Goal: Navigation & Orientation: Understand site structure

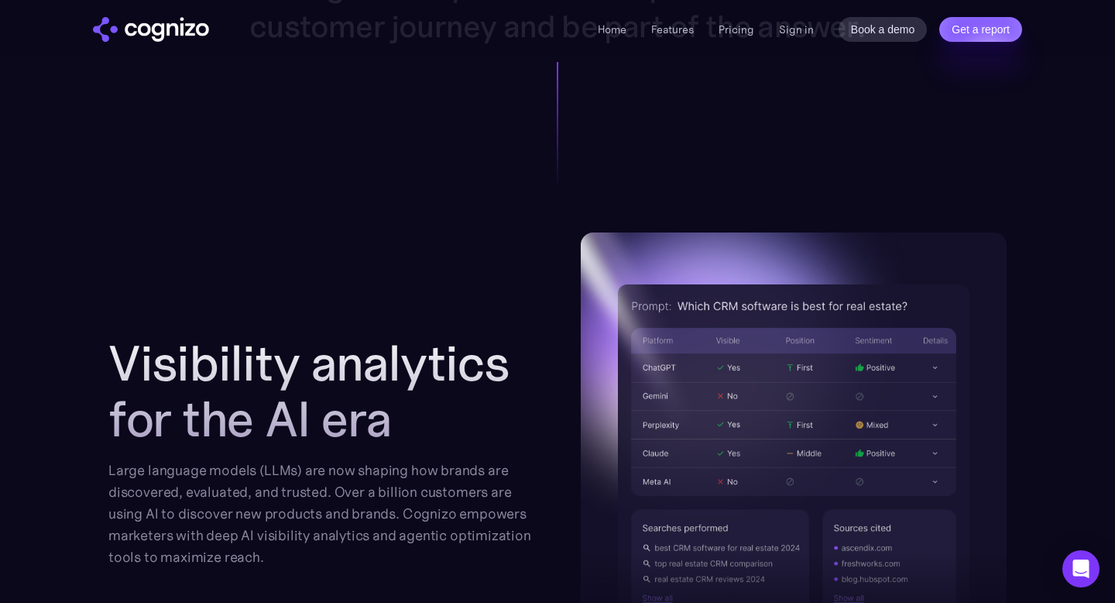
scroll to position [1545, 0]
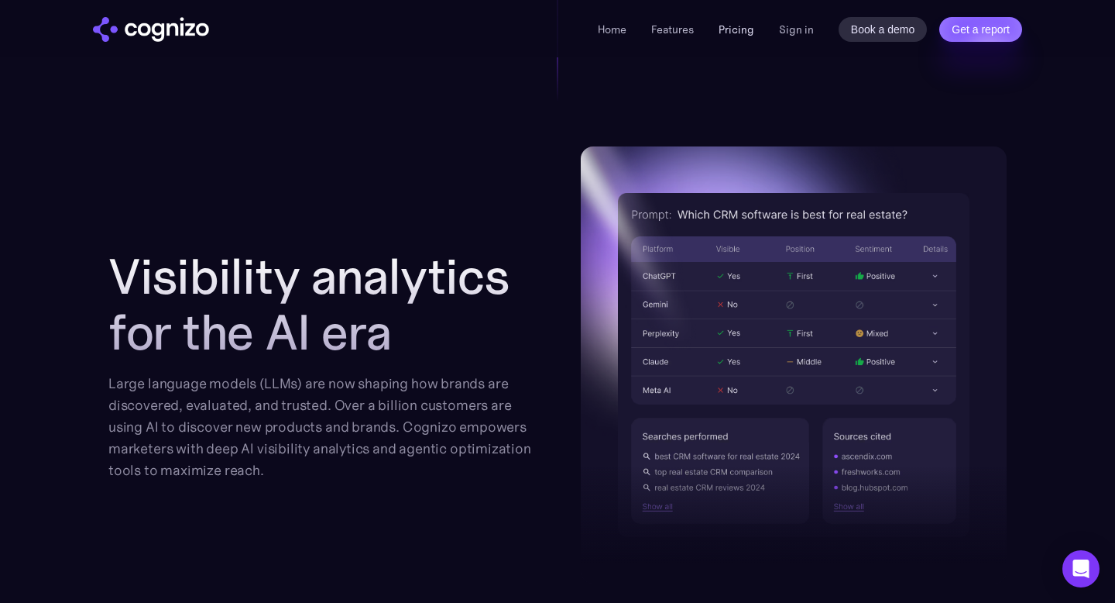
click at [736, 26] on link "Pricing" at bounding box center [737, 29] width 36 height 14
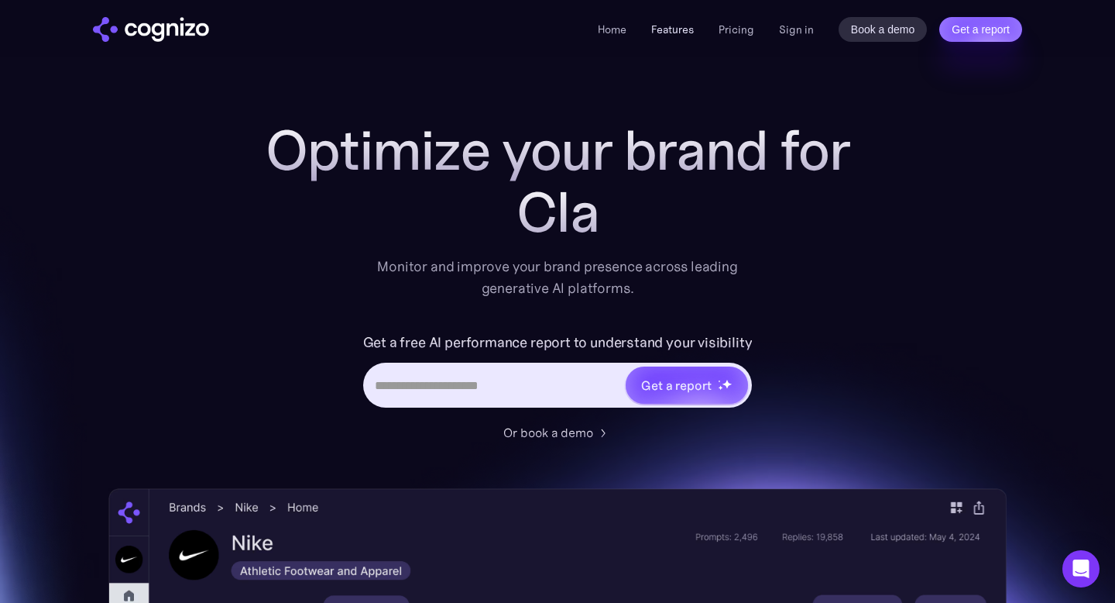
click at [681, 29] on link "Features" at bounding box center [672, 29] width 43 height 14
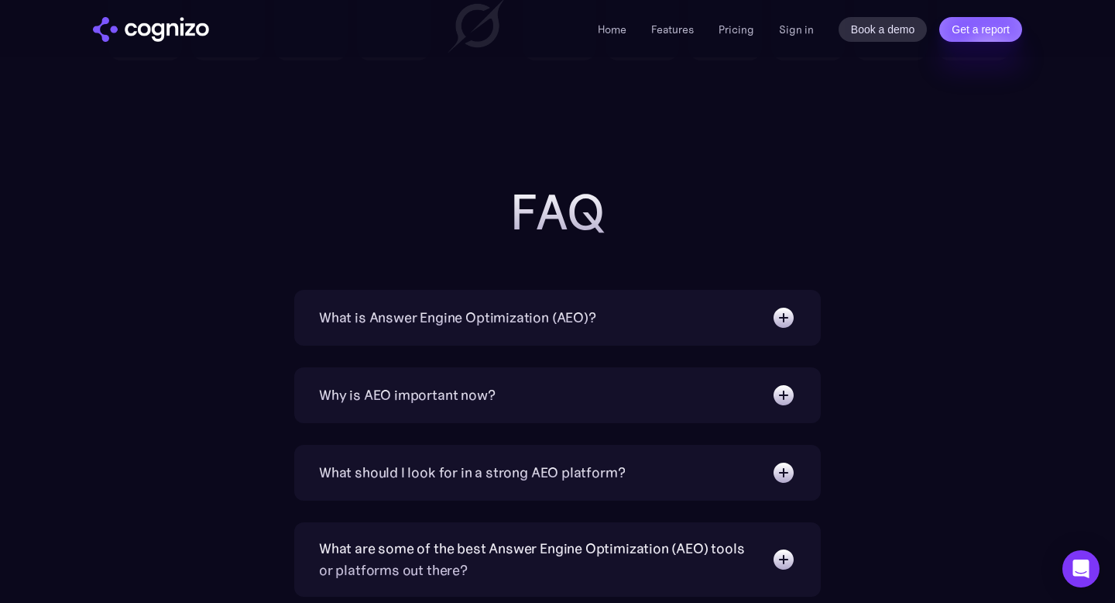
scroll to position [4809, 0]
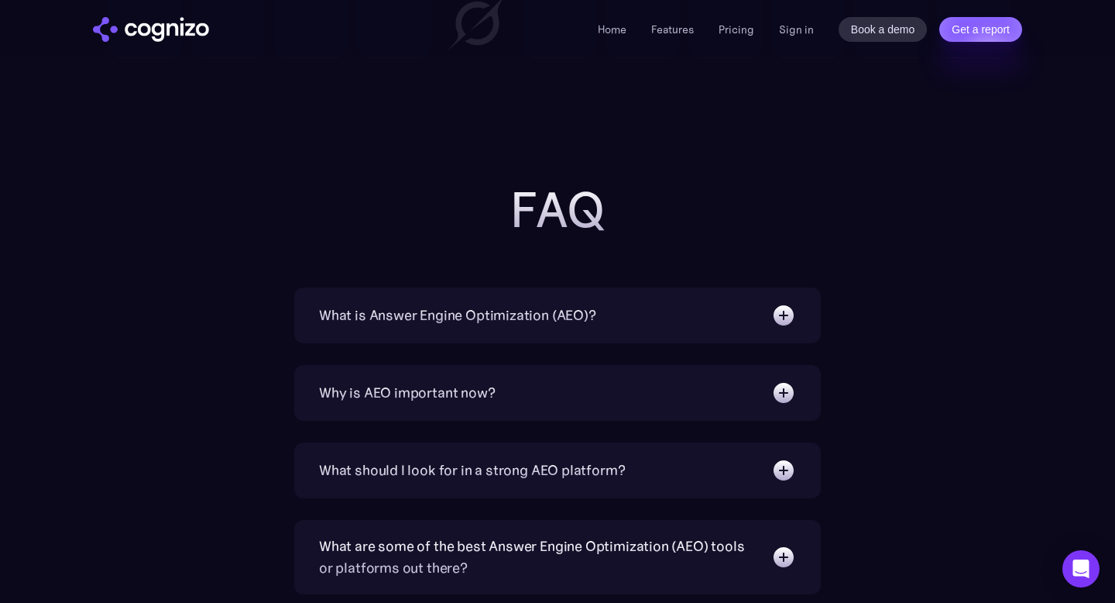
click at [788, 315] on img at bounding box center [783, 315] width 25 height 25
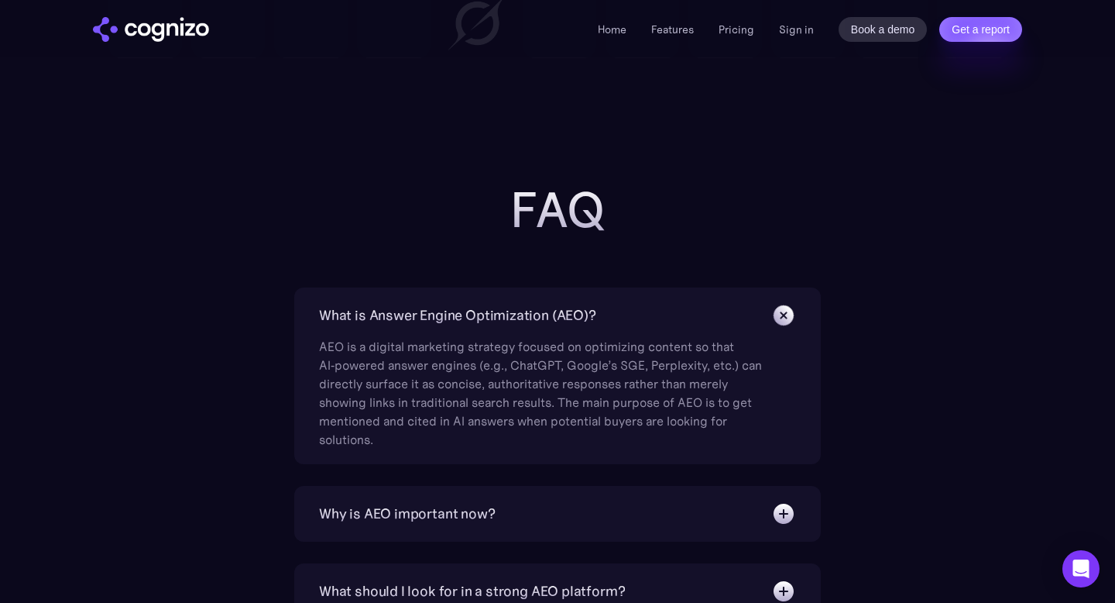
click at [789, 314] on img at bounding box center [783, 314] width 35 height 35
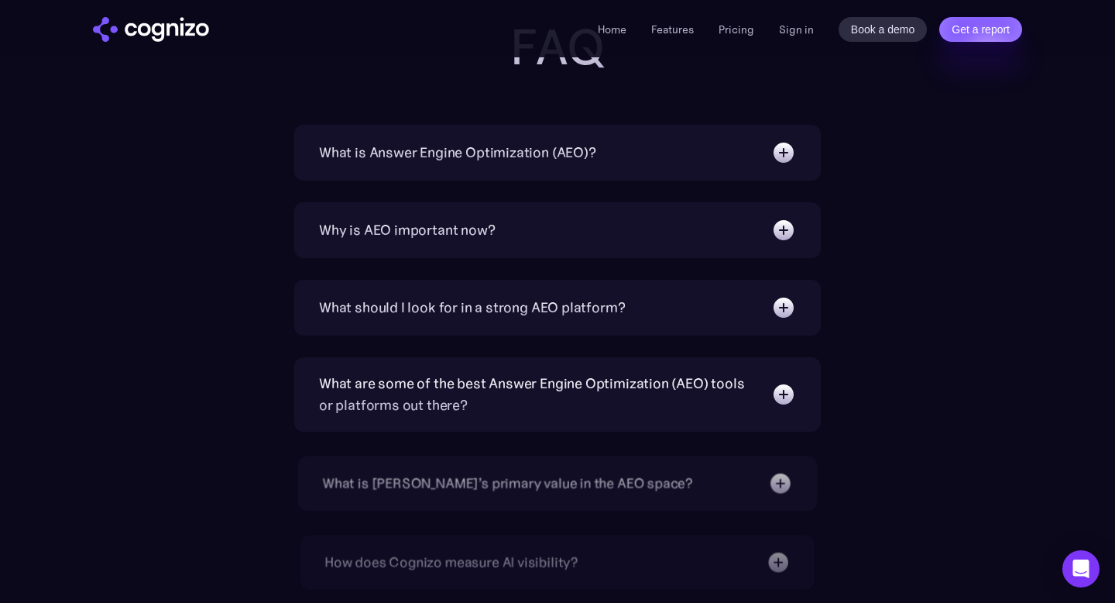
scroll to position [4973, 0]
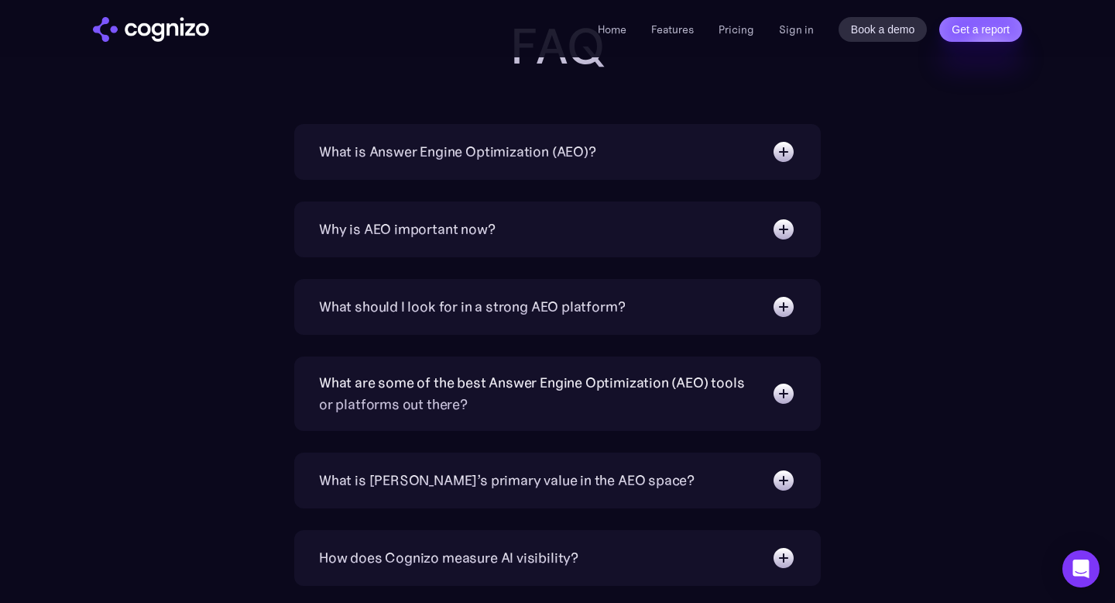
click at [781, 226] on img at bounding box center [783, 229] width 25 height 25
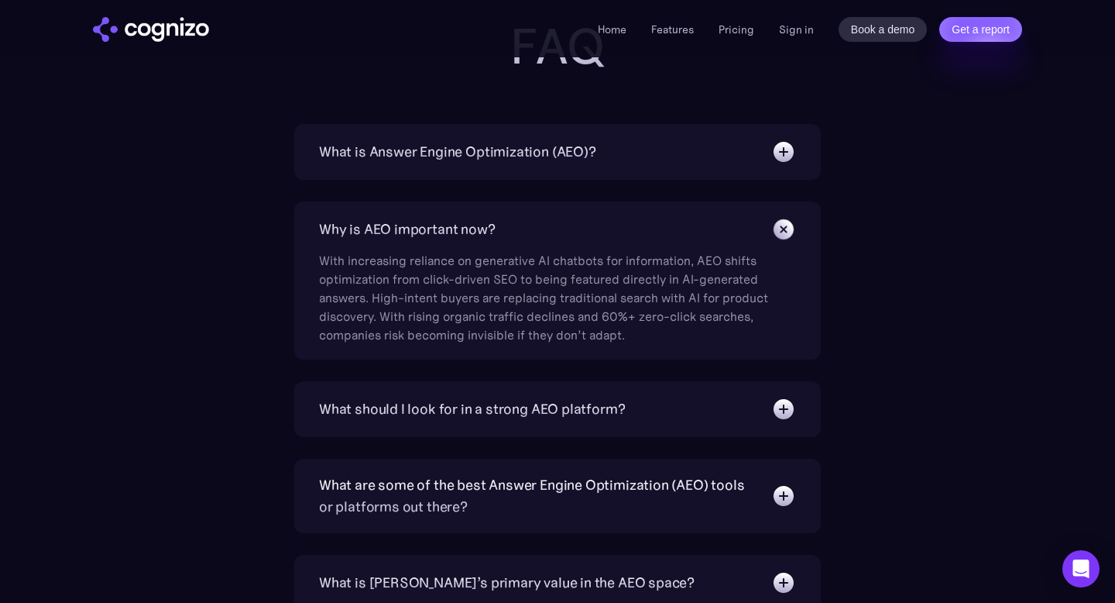
click at [781, 226] on img at bounding box center [783, 228] width 35 height 35
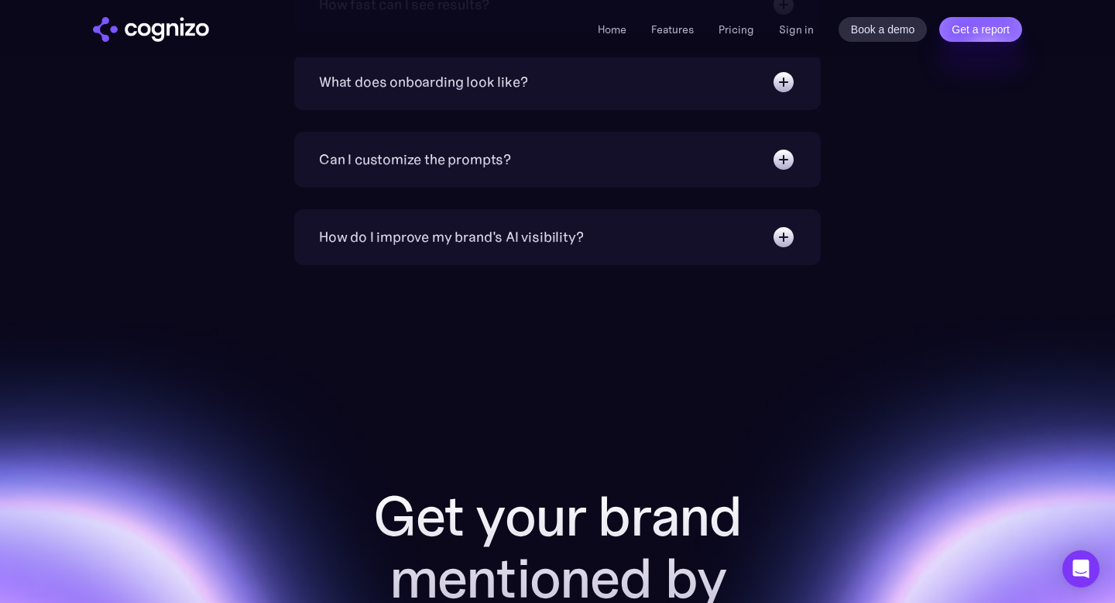
scroll to position [5688, 0]
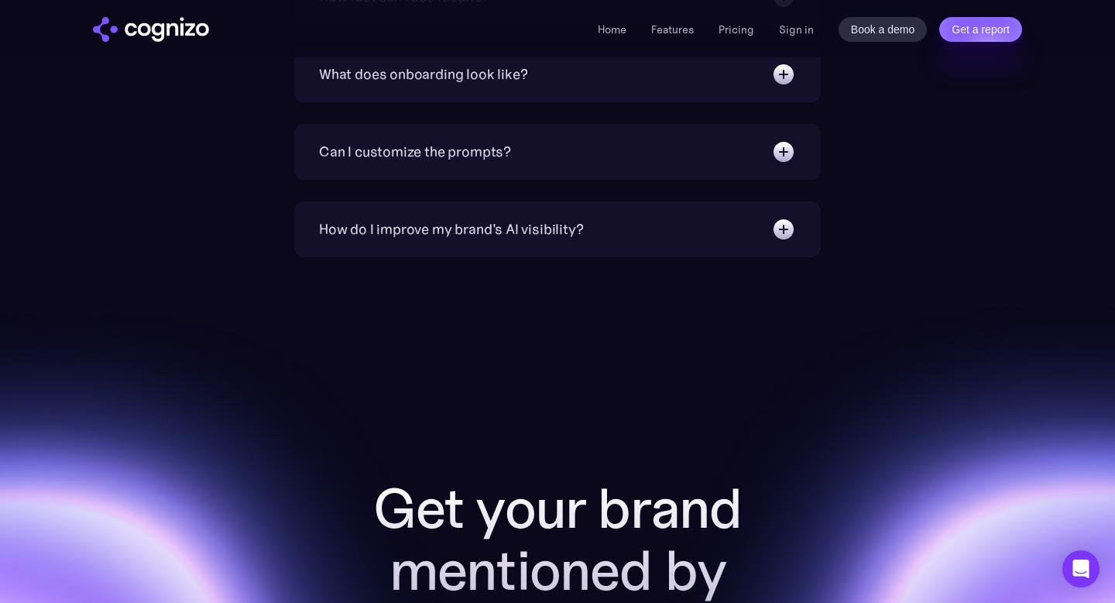
click at [787, 225] on img at bounding box center [783, 229] width 25 height 25
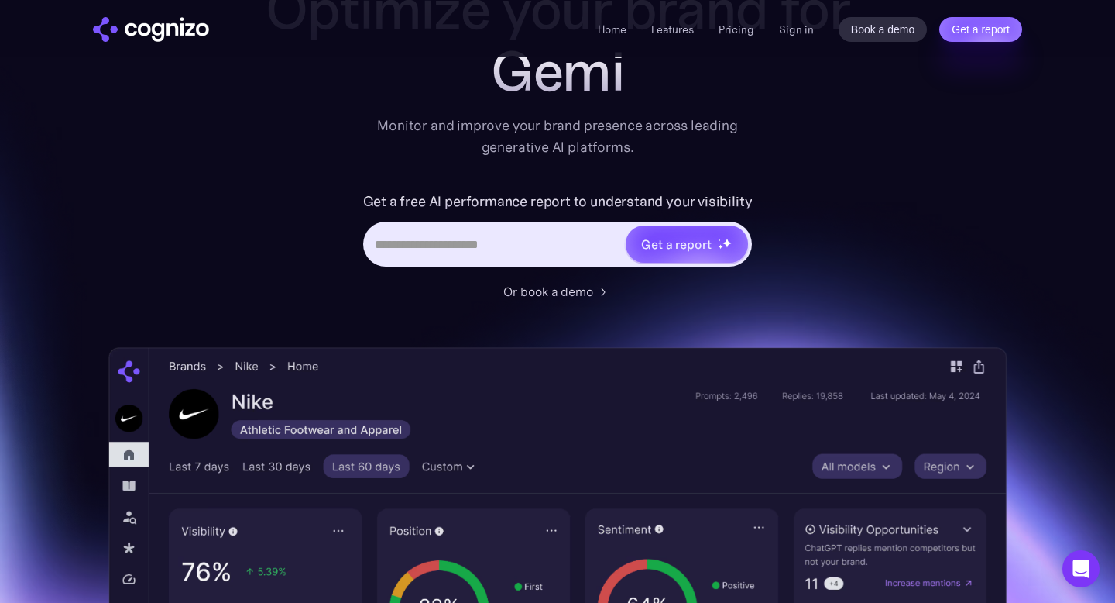
scroll to position [0, 0]
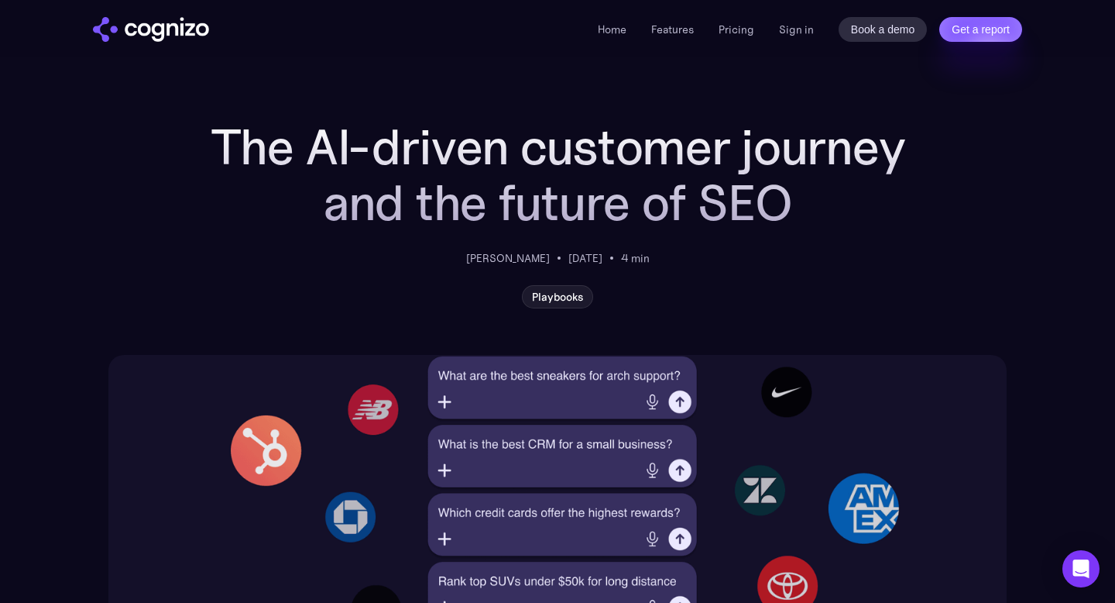
click at [554, 431] on img at bounding box center [557, 592] width 898 height 474
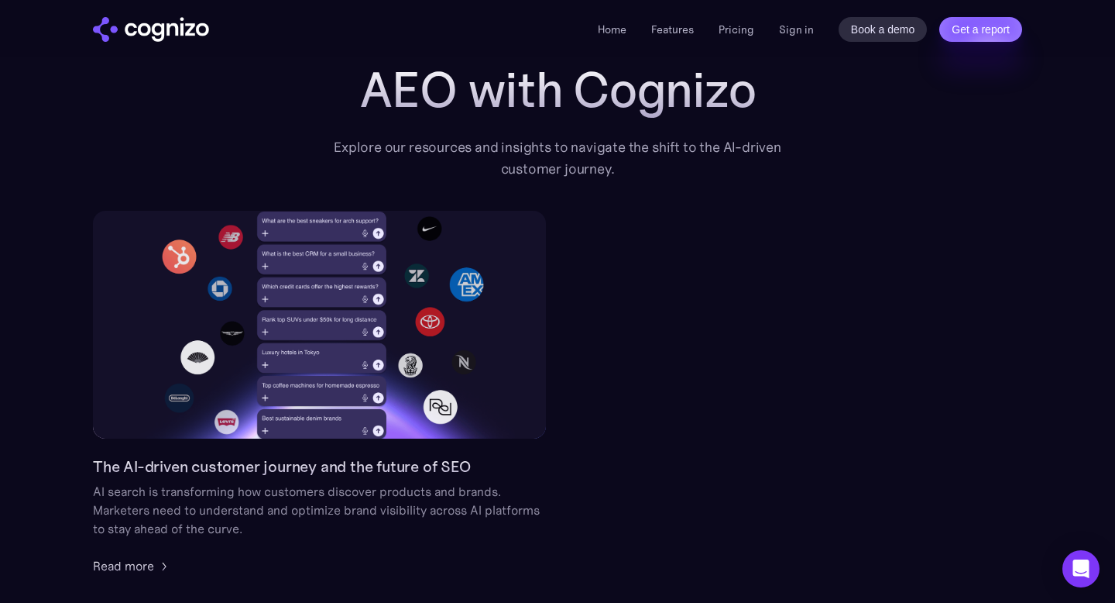
scroll to position [90, 0]
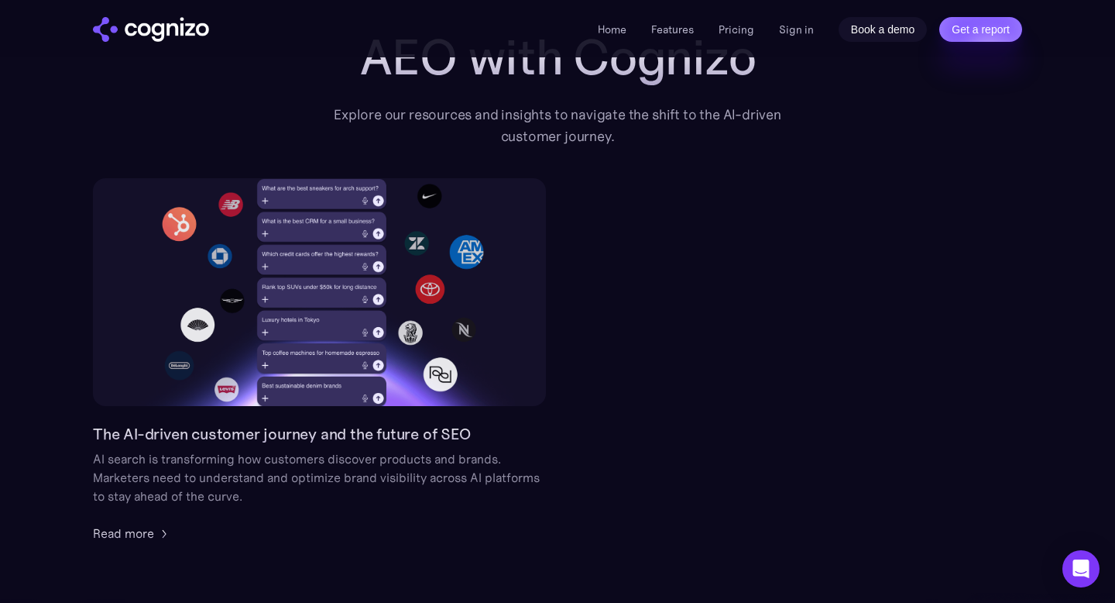
click at [900, 26] on link "Book a demo" at bounding box center [883, 29] width 89 height 25
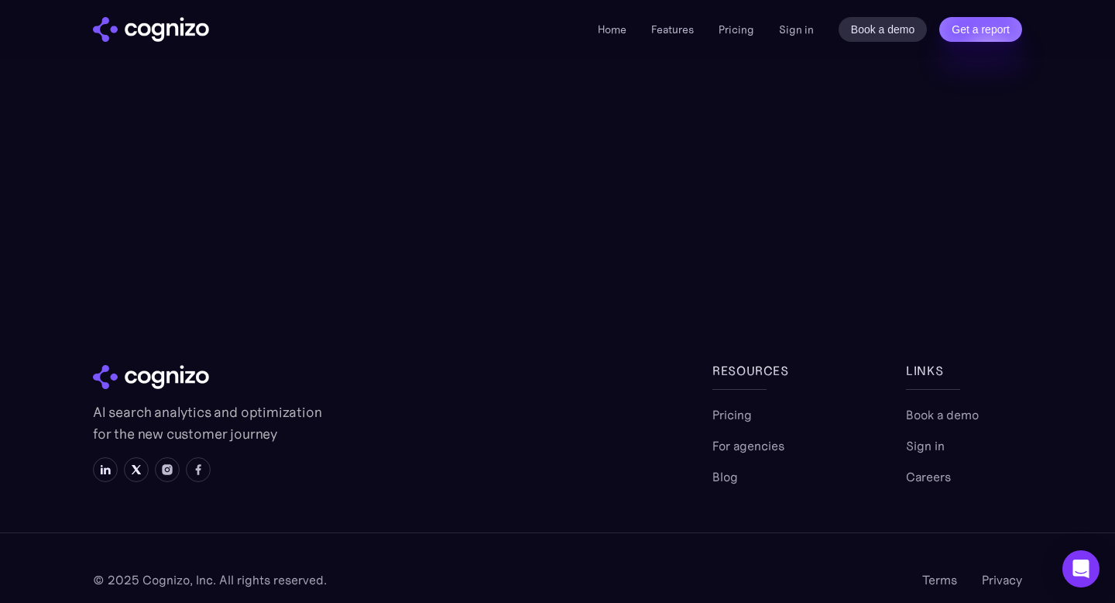
scroll to position [495, 0]
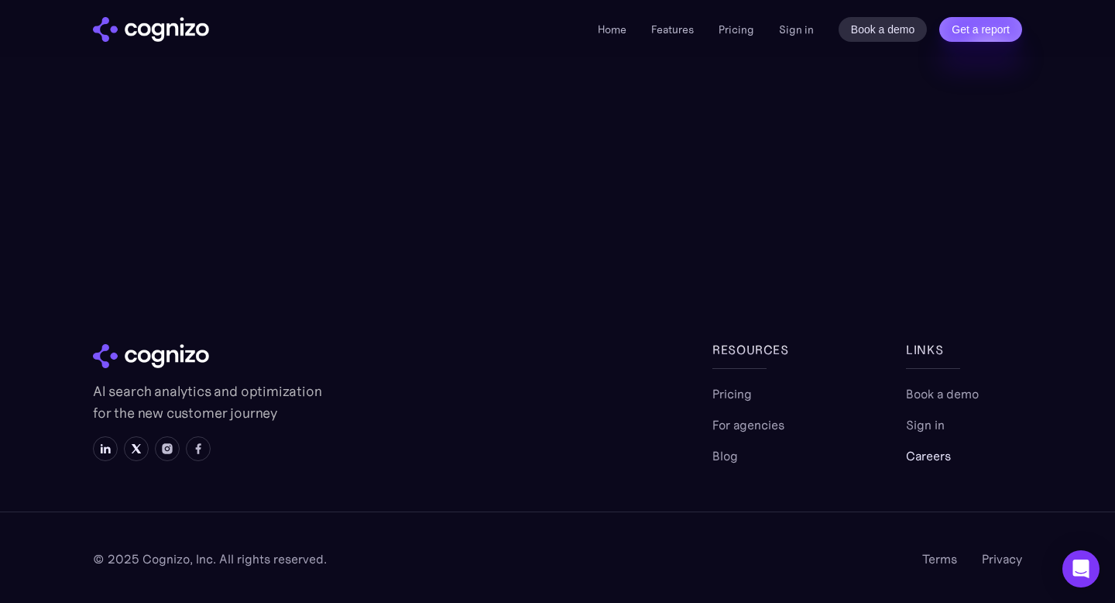
click at [930, 452] on link "Careers" at bounding box center [928, 455] width 45 height 19
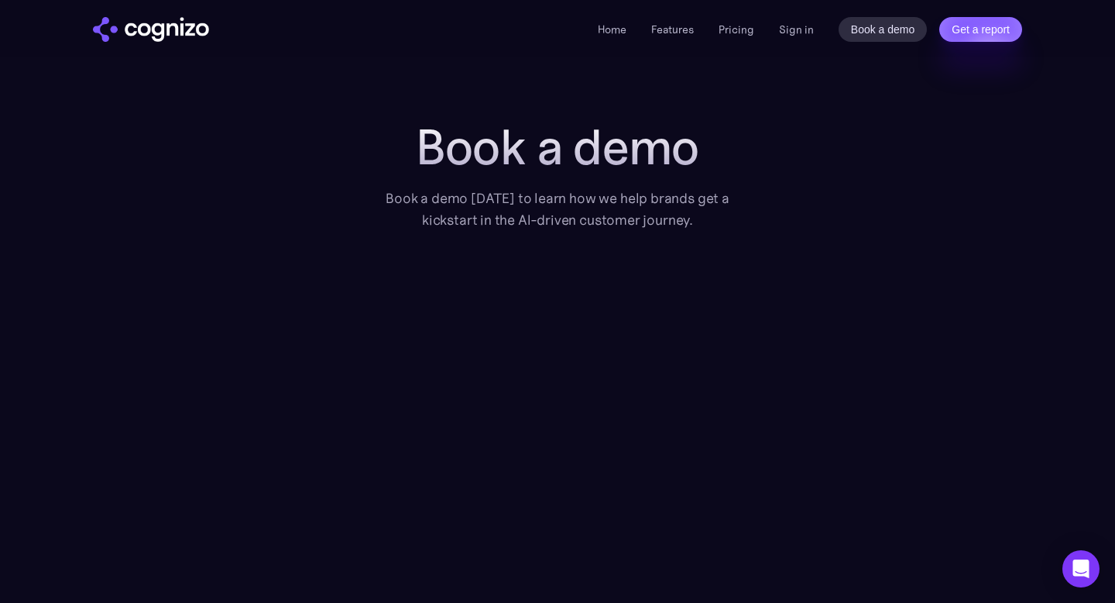
click at [669, 37] on li "Features" at bounding box center [672, 29] width 43 height 19
click at [608, 30] on link "Home" at bounding box center [612, 29] width 29 height 14
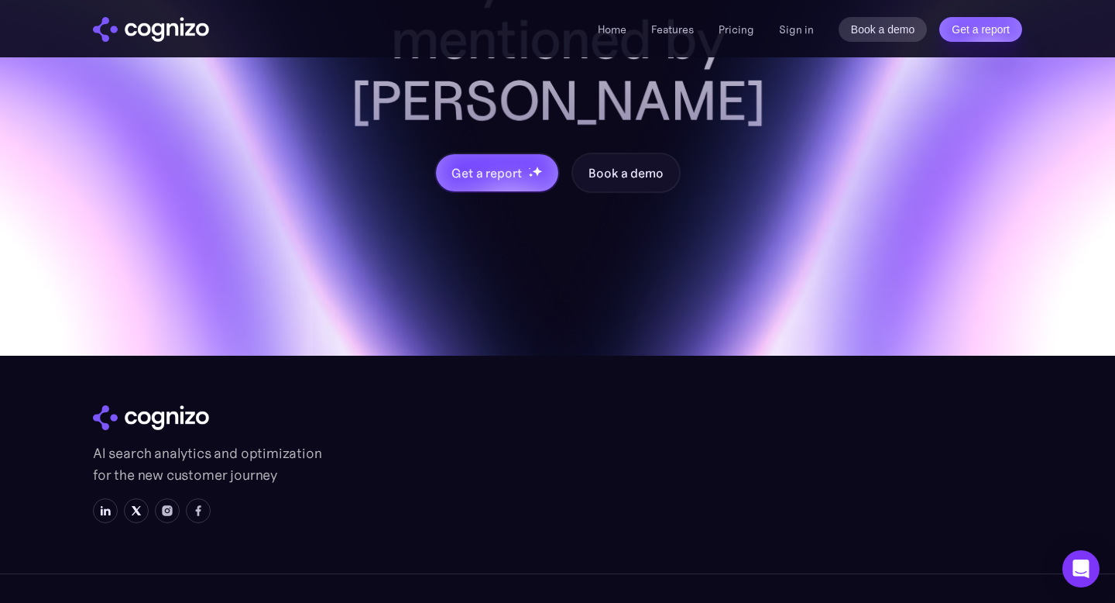
scroll to position [6220, 0]
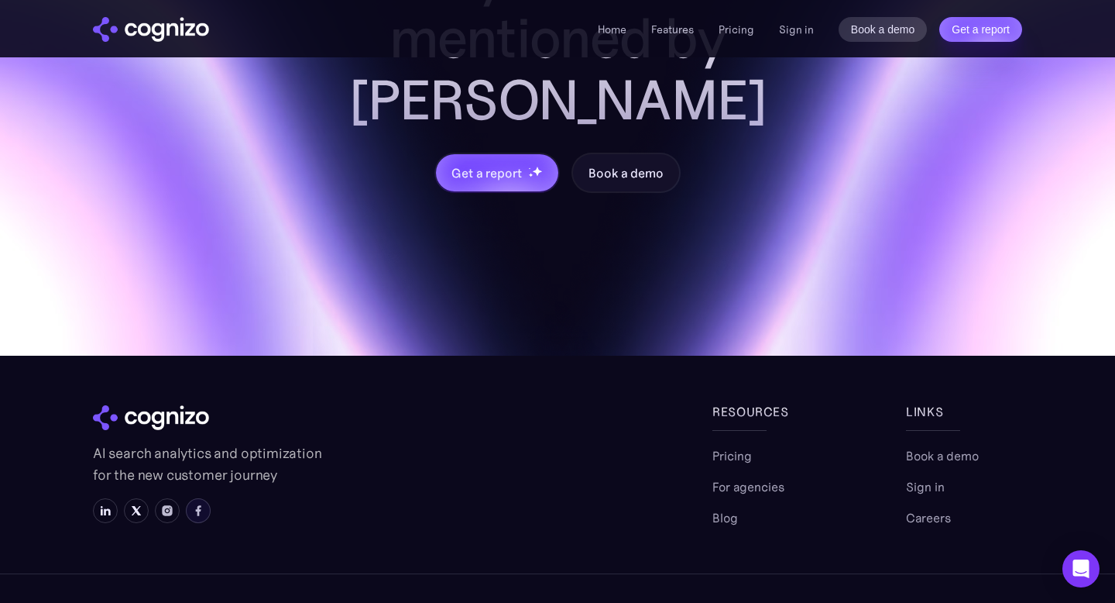
click at [204, 504] on img at bounding box center [198, 510] width 12 height 12
